Goal: Task Accomplishment & Management: Use online tool/utility

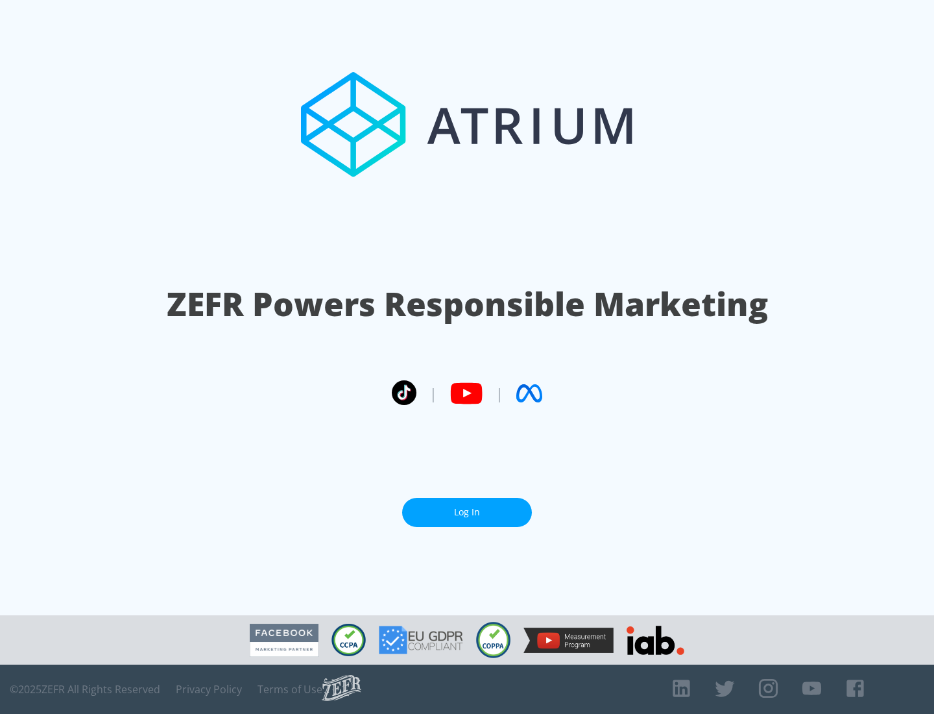
click at [467, 512] on link "Log In" at bounding box center [467, 512] width 130 height 29
